Goal: Check status: Check status

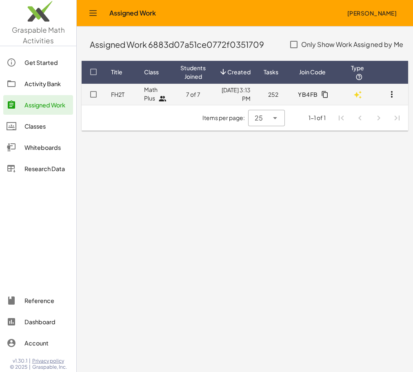
click at [167, 93] on td "Math Plus" at bounding box center [156, 94] width 36 height 21
